Goal: Transaction & Acquisition: Purchase product/service

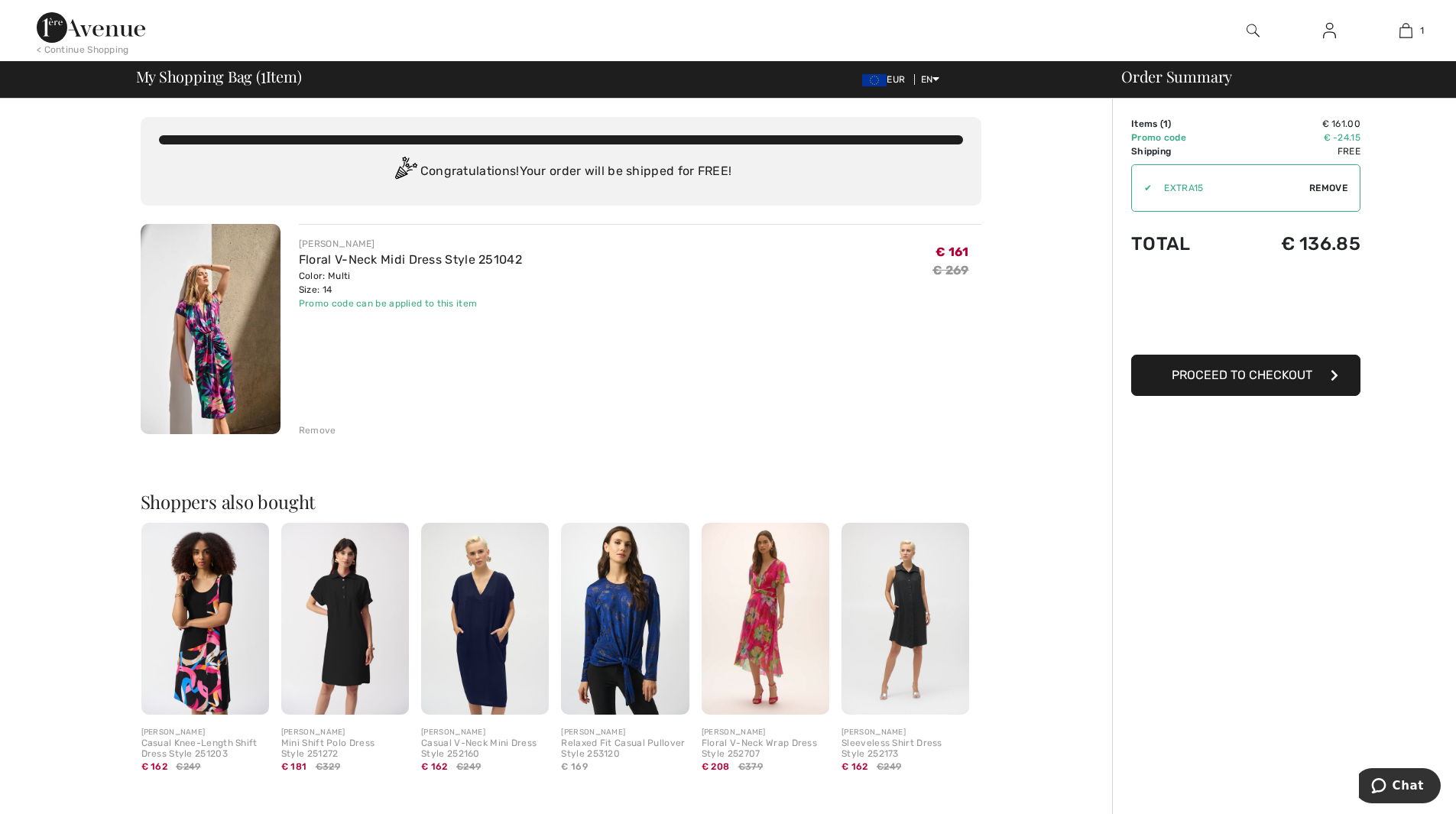
click at [1262, 375] on span "Proceed to Checkout" at bounding box center [1241, 375] width 140 height 15
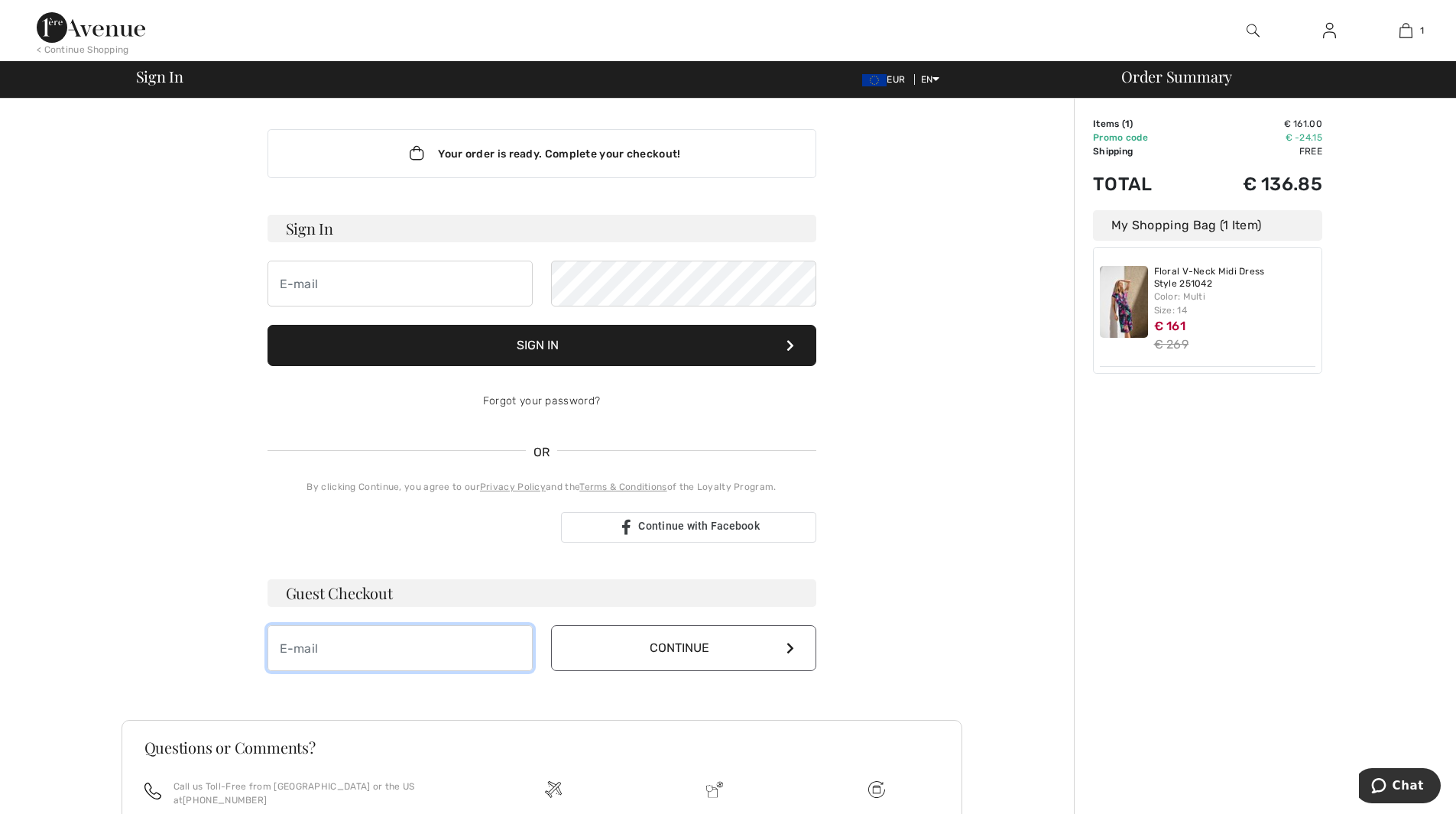
click at [328, 658] on input "email" at bounding box center [400, 648] width 265 height 46
type input "[DOMAIN_NAME][EMAIL_ADDRESS][PERSON_NAME][PERSON_NAME][DOMAIN_NAME]"
click at [720, 648] on button "Continue" at bounding box center [683, 648] width 265 height 46
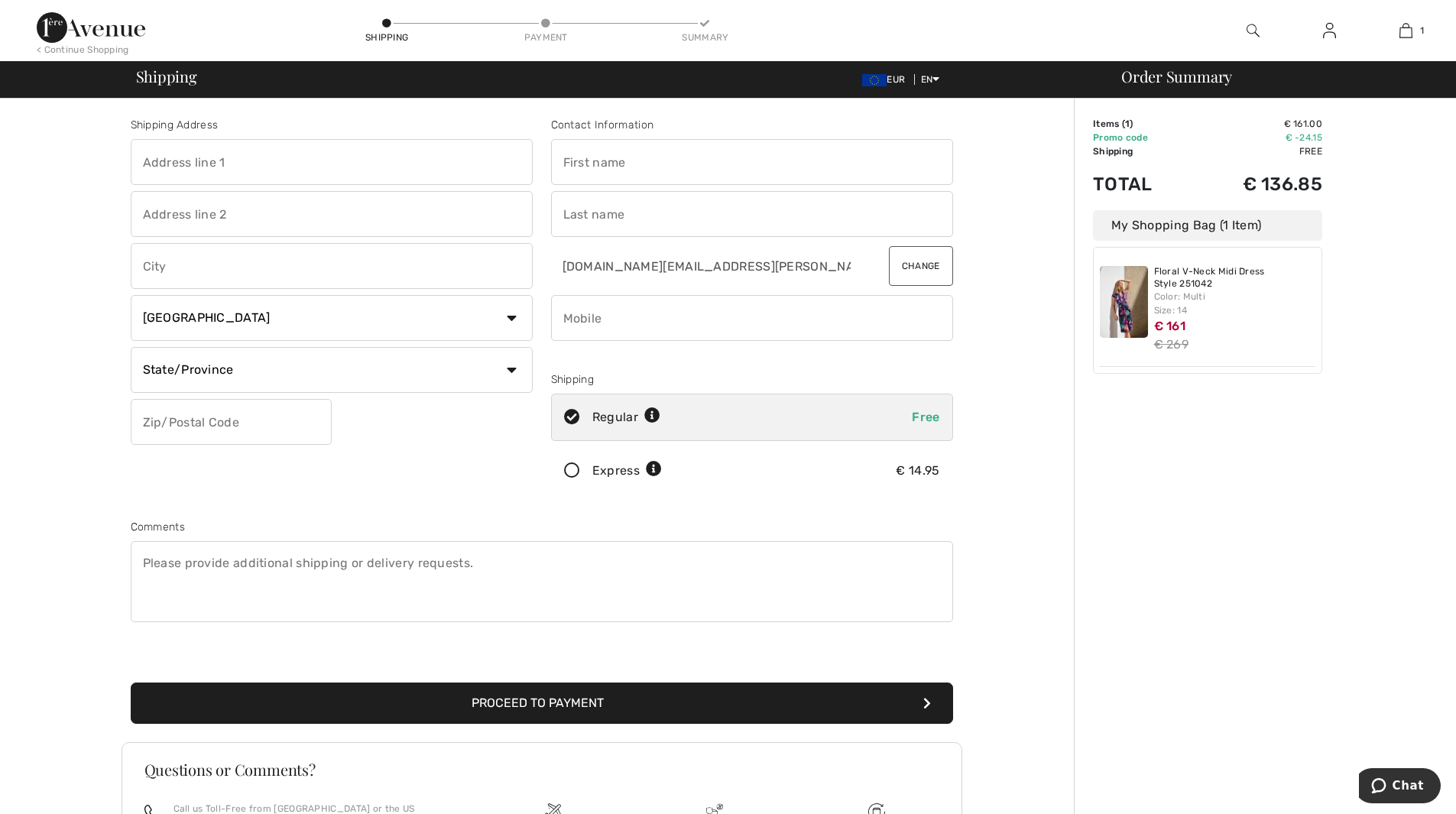
click at [383, 166] on input "text" at bounding box center [331, 162] width 402 height 46
type input "Am Waldrand 19"
type input "Popken Fashion GmbH"
type input "Rastede"
select select "DE"
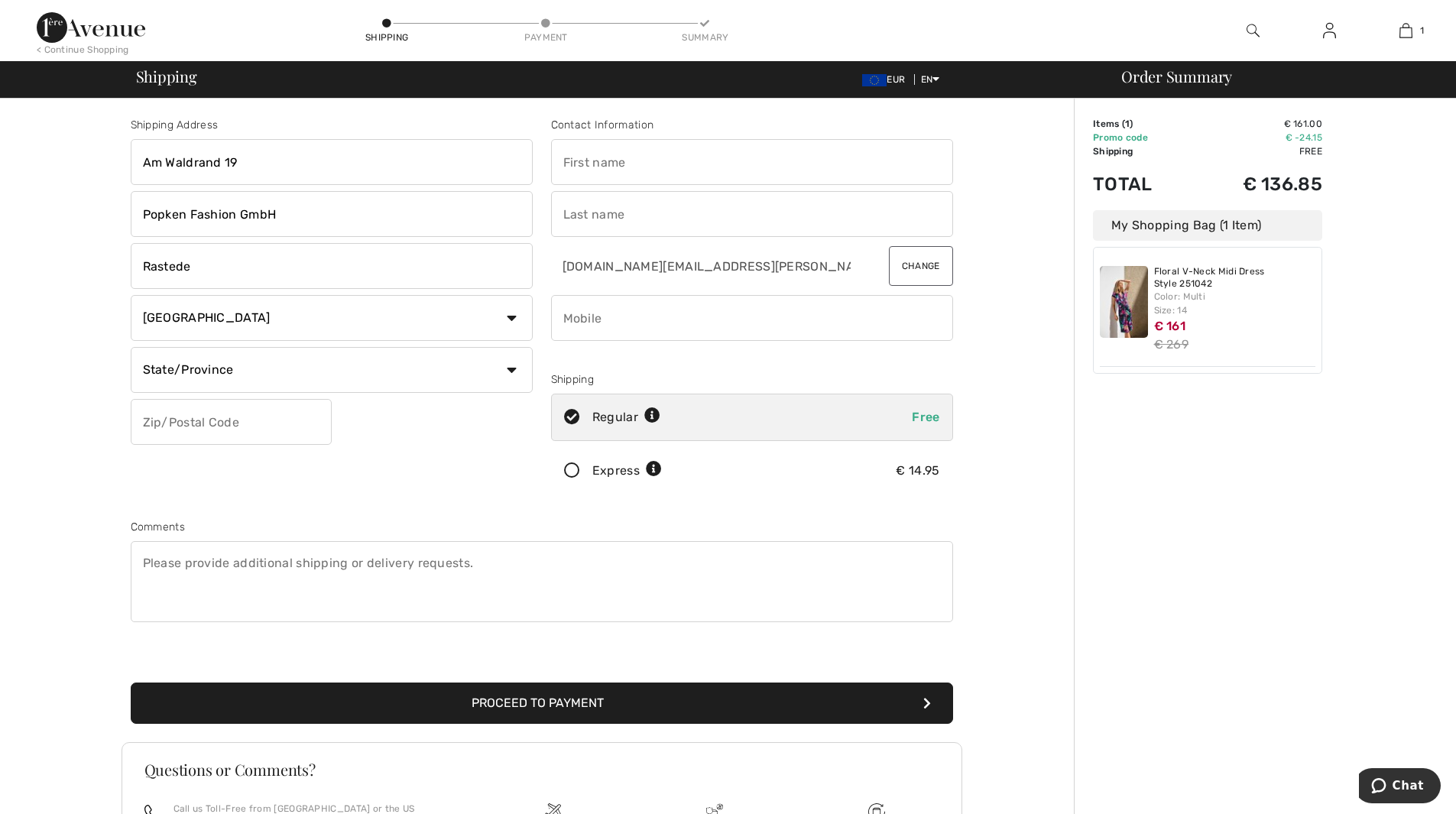
type input "26180"
type input "Verena"
type input "Ott"
type input "015126514374"
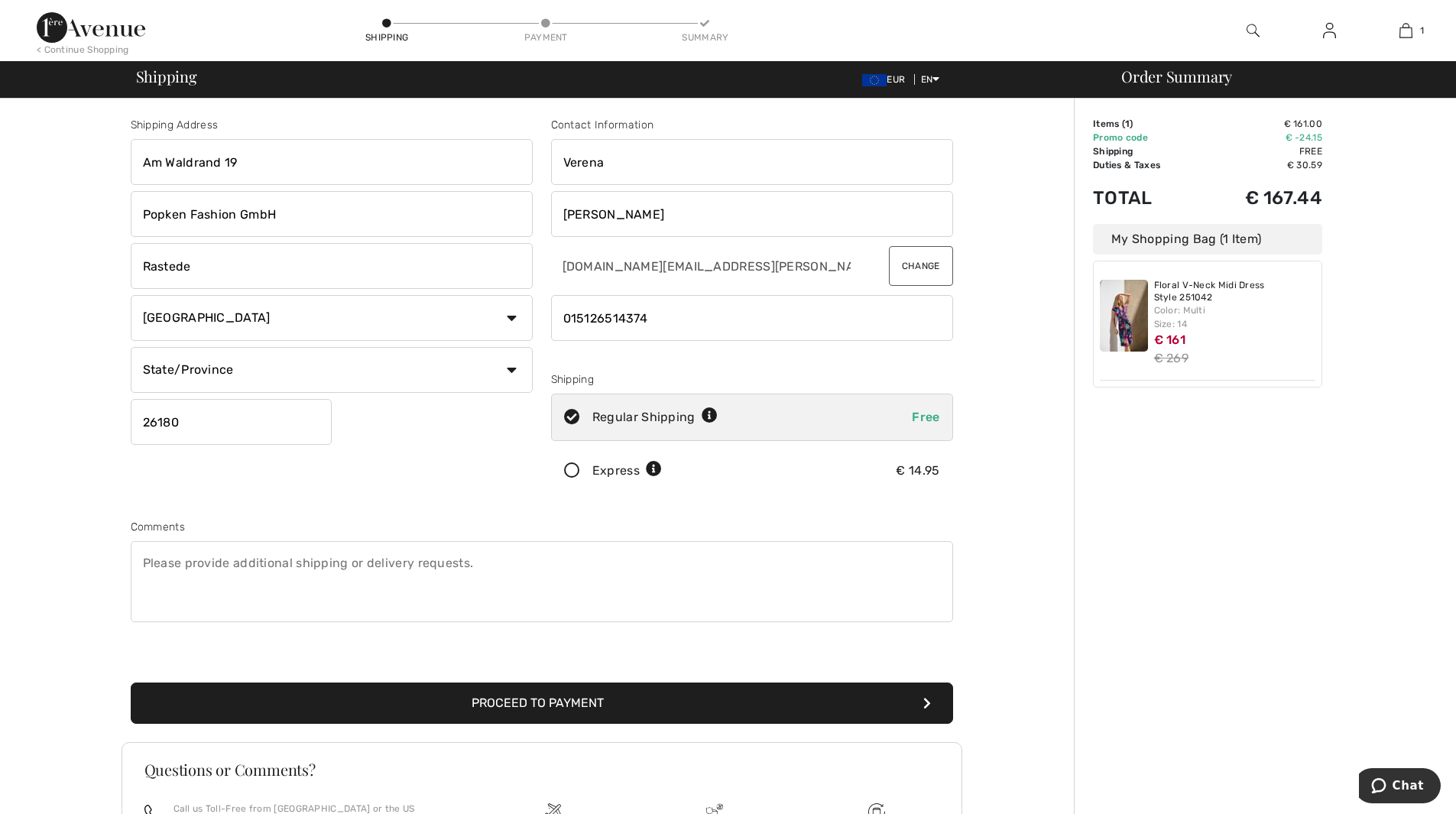
click at [457, 360] on select "State/Province Baden-Württemberg Bayern Berlin Brandenburg Bremen Hamburg Hesse…" at bounding box center [331, 369] width 402 height 46
select select "NDS"
click at [130, 347] on select "State/Province Baden-Württemberg Bayern Berlin Brandenburg Bremen Hamburg Hesse…" at bounding box center [331, 369] width 402 height 46
click at [510, 699] on button "Proceed to Payment" at bounding box center [541, 703] width 822 height 41
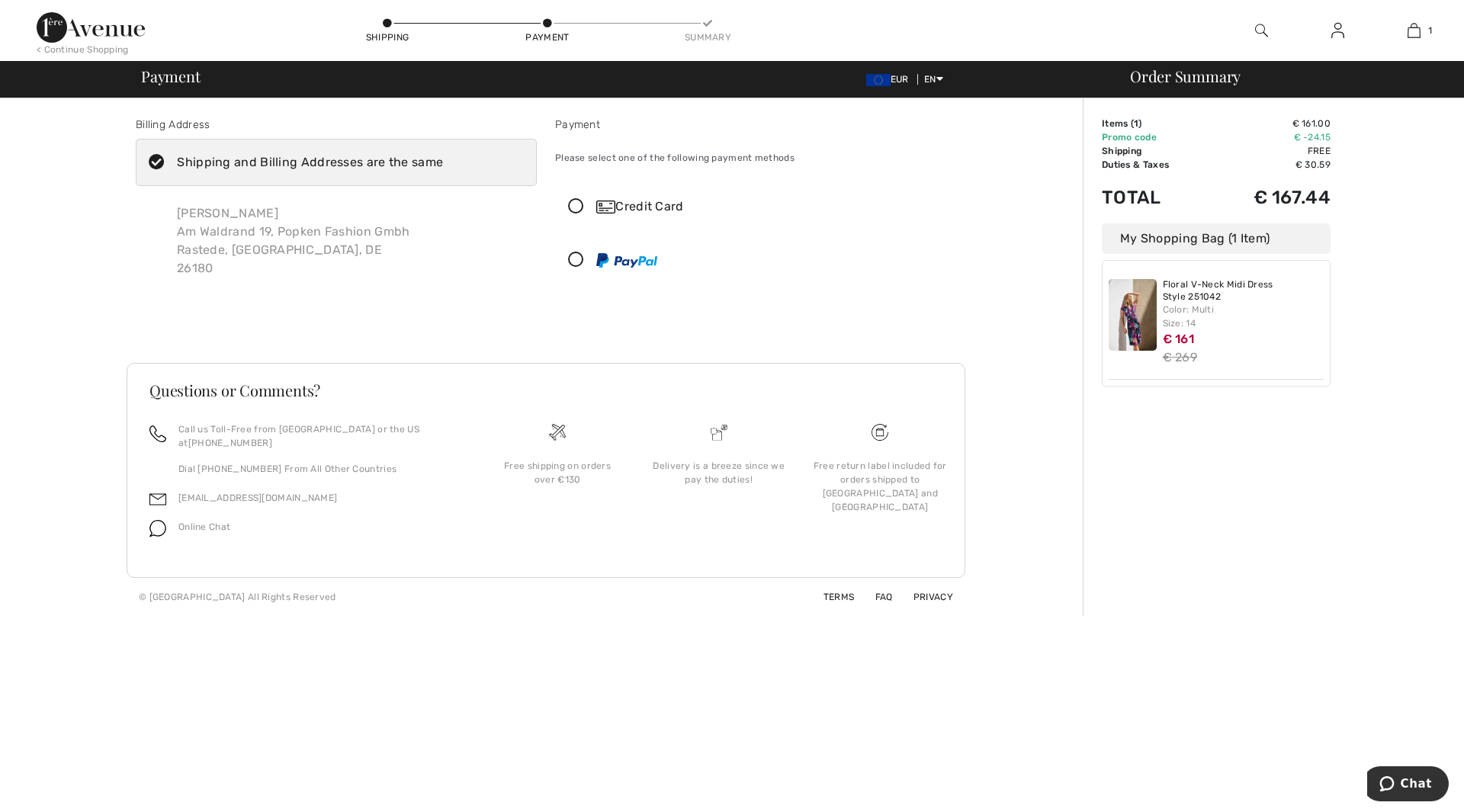
click at [576, 206] on icon at bounding box center [576, 207] width 41 height 16
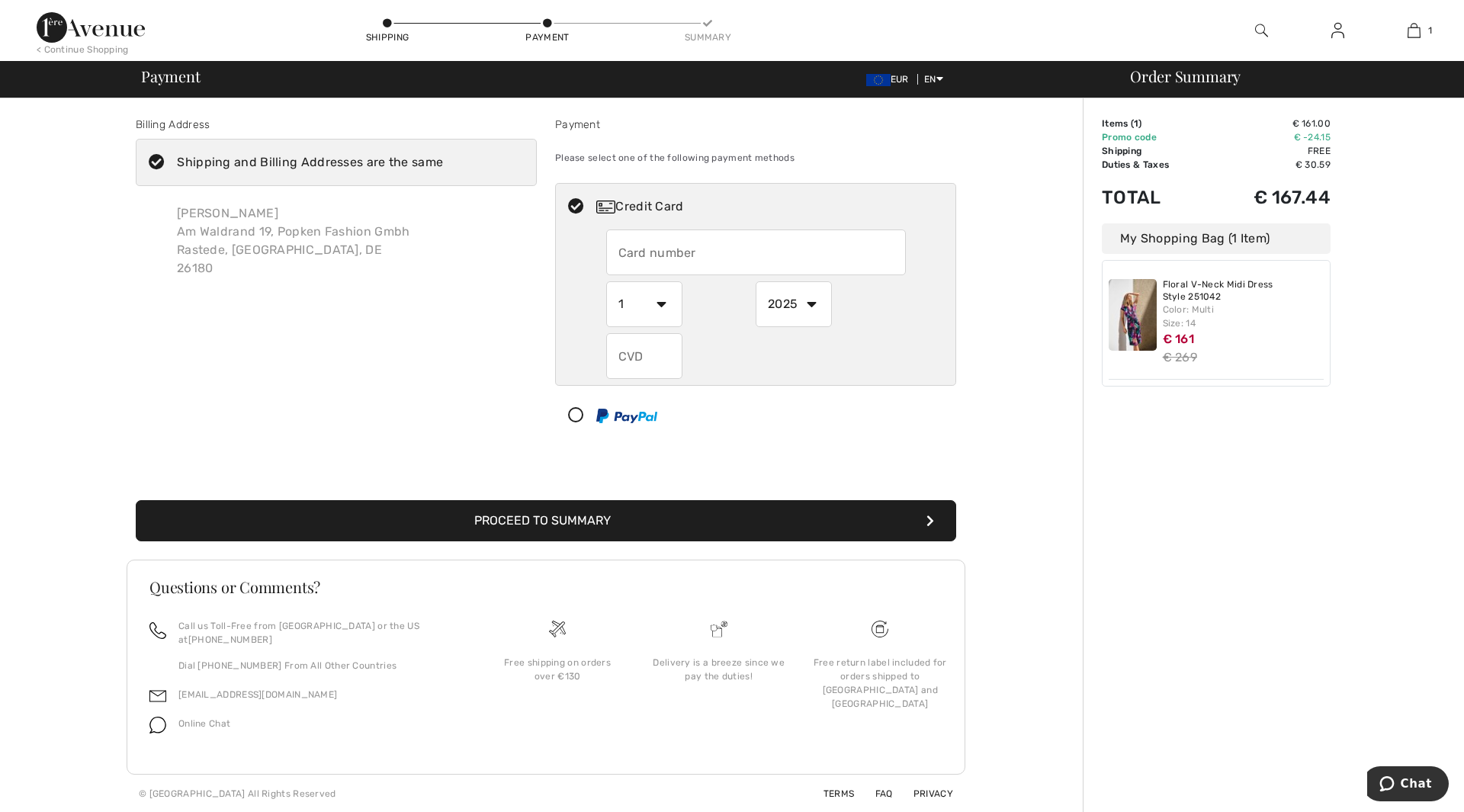
click at [668, 258] on input "text" at bounding box center [756, 252] width 300 height 46
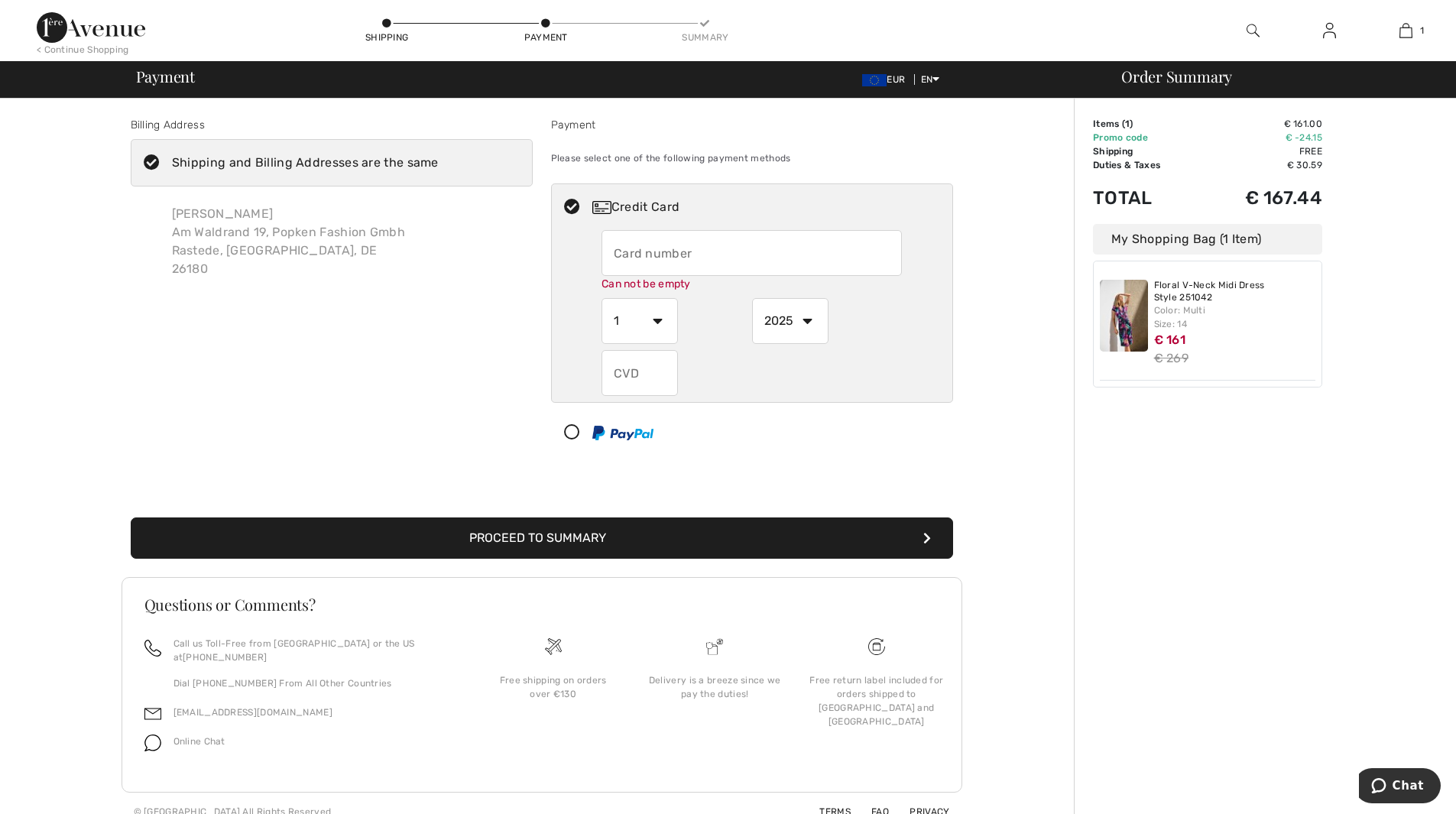
type input "5319540538461898"
select select "3"
select select "2026"
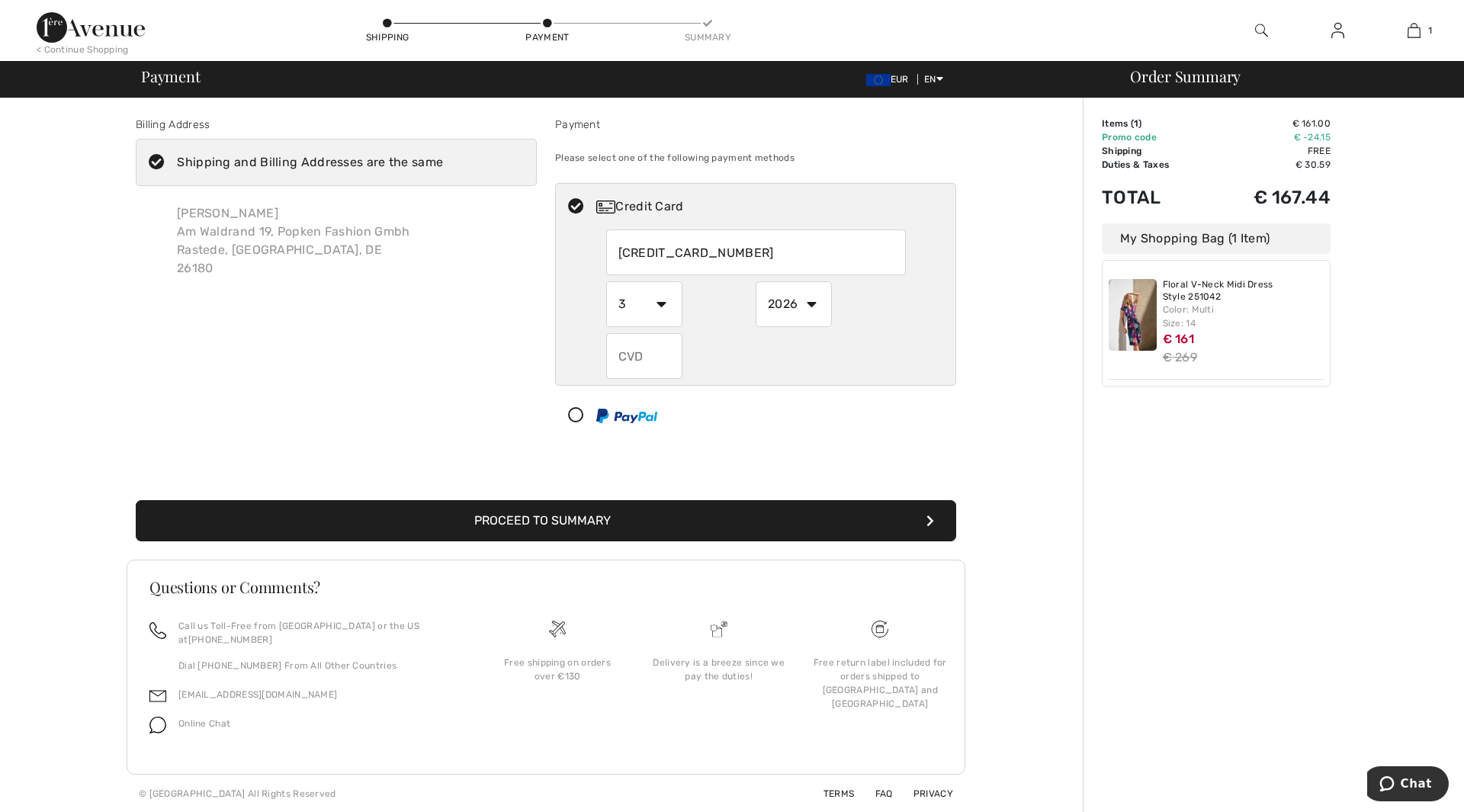
click at [844, 120] on div "Payment" at bounding box center [756, 124] width 401 height 16
click at [647, 358] on input "text" at bounding box center [644, 355] width 77 height 46
type input "984"
click at [583, 526] on button "Proceed to Summary" at bounding box center [546, 521] width 821 height 41
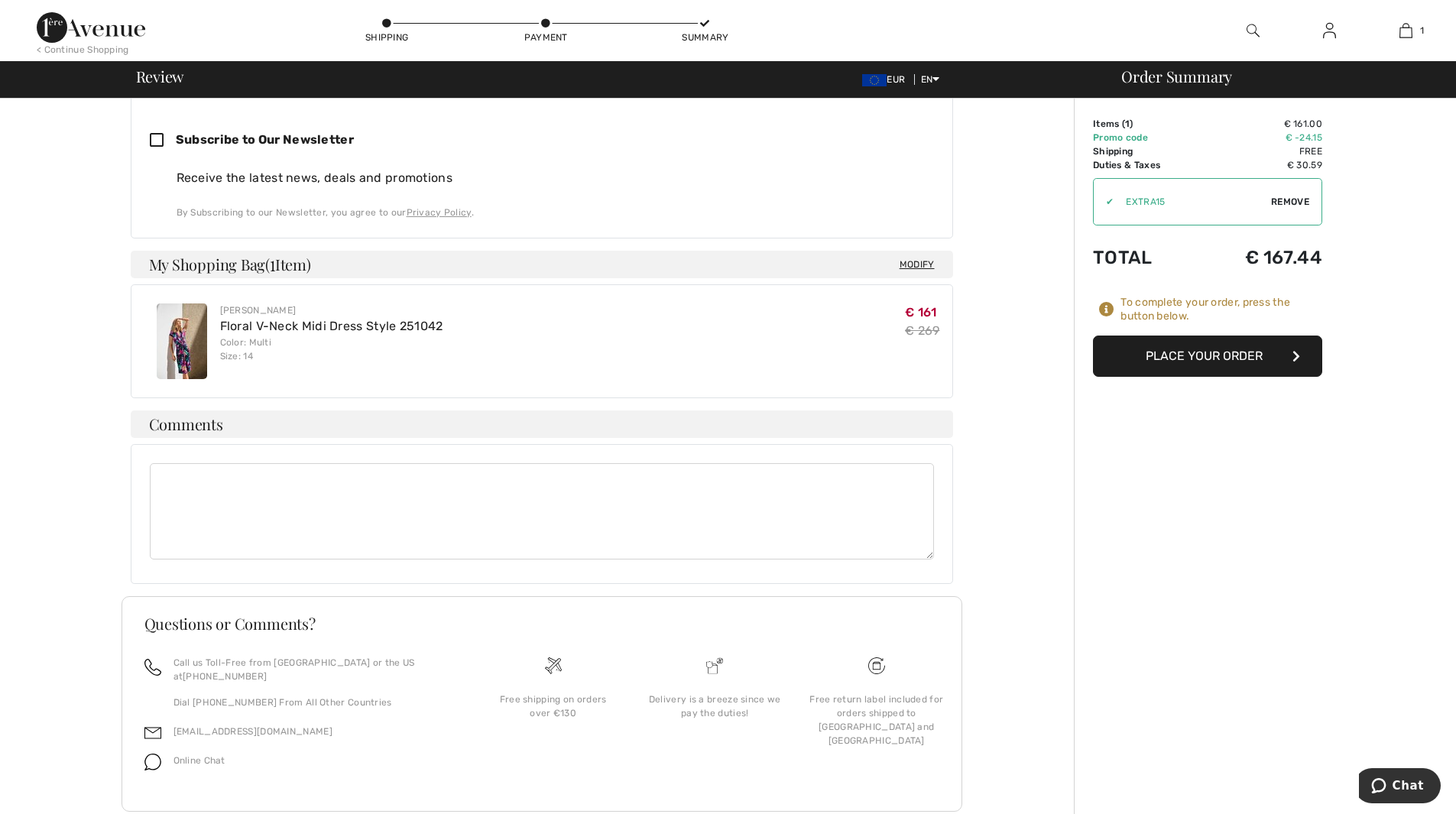
scroll to position [669, 0]
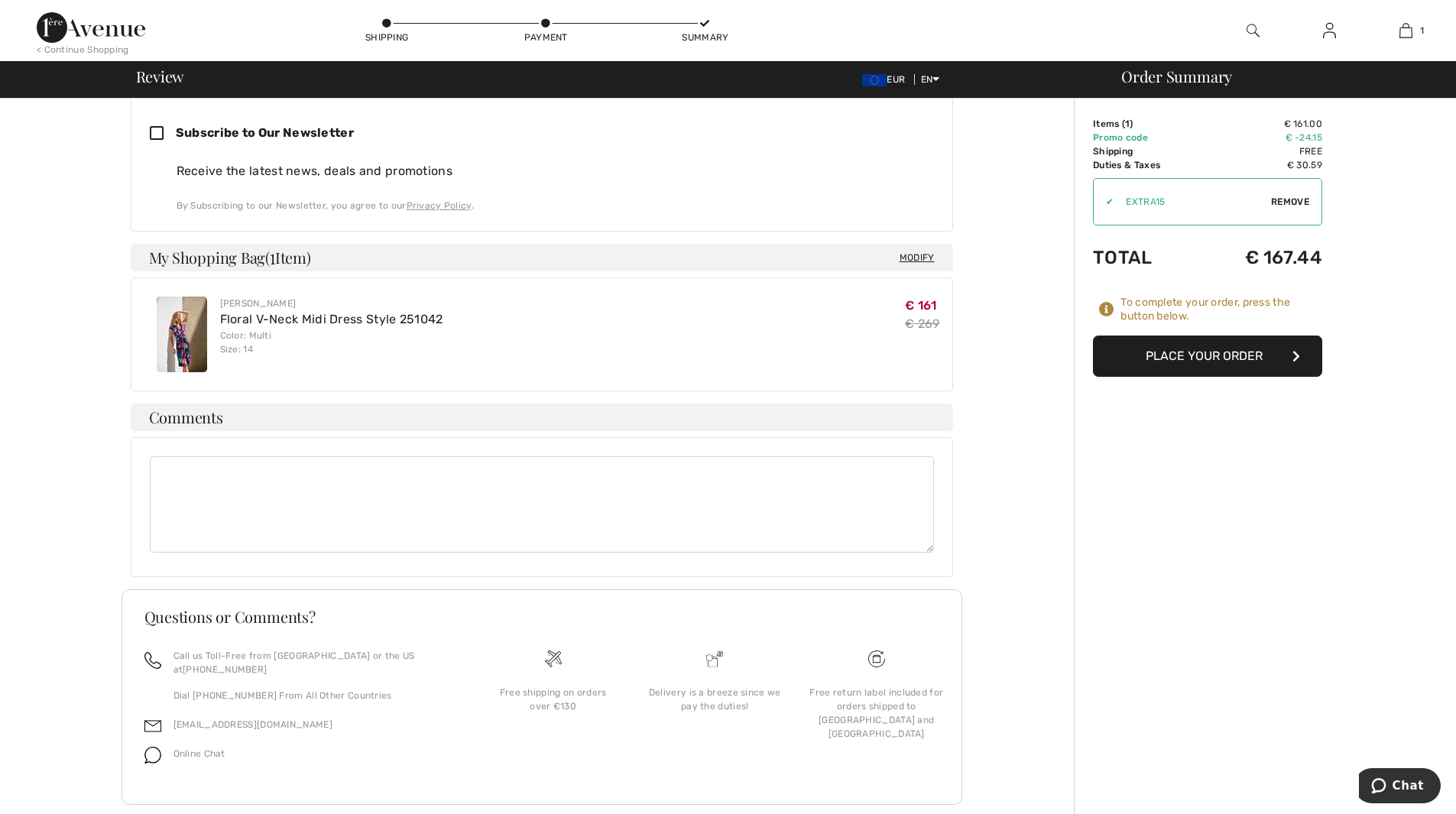
click at [1207, 356] on button "Place Your Order" at bounding box center [1208, 356] width 230 height 41
